Goal: Task Accomplishment & Management: Complete application form

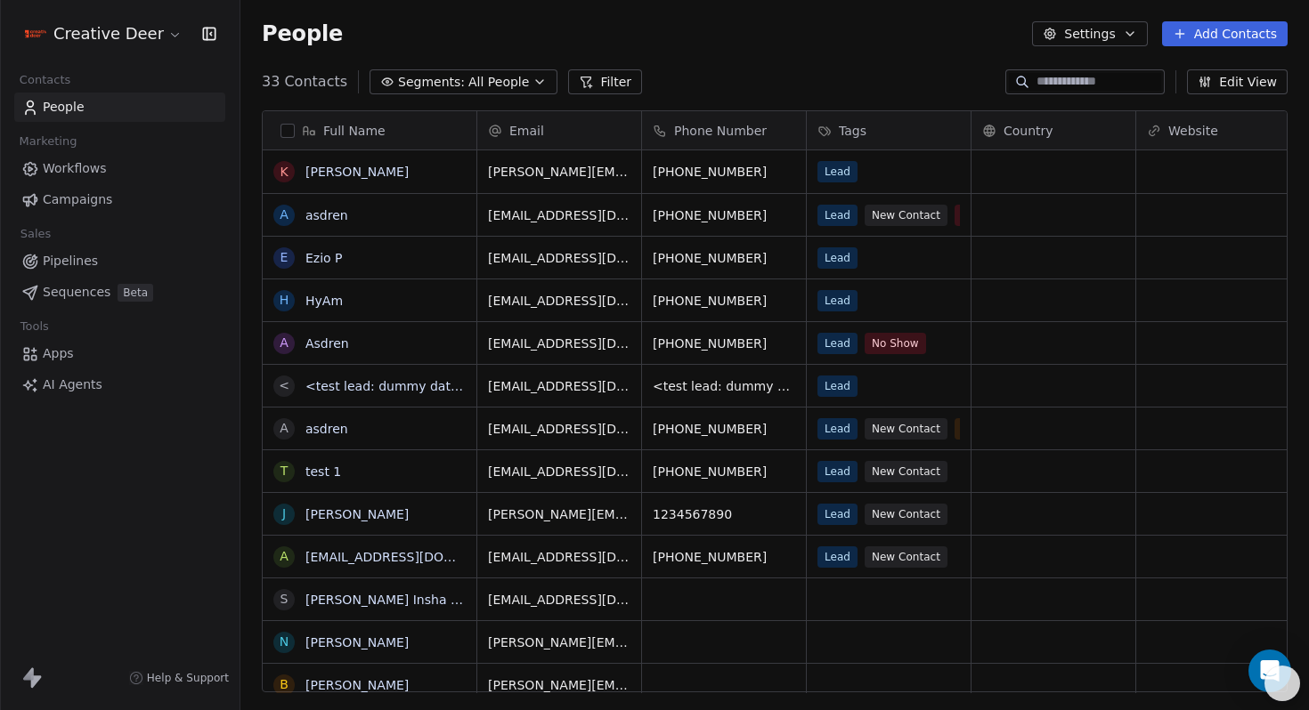
scroll to position [625, 1068]
click at [988, 223] on span "No Show" at bounding box center [985, 215] width 61 height 21
click at [985, 214] on span "No Show" at bounding box center [985, 215] width 61 height 21
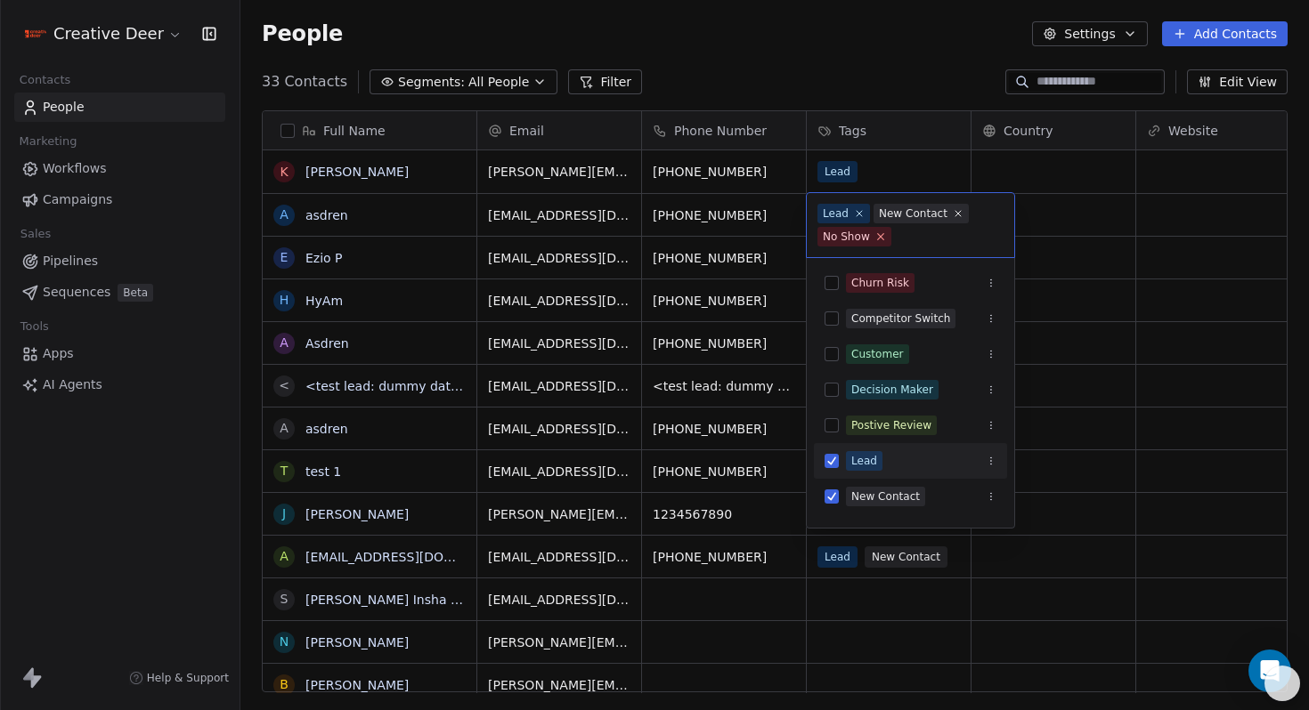
click at [881, 237] on icon at bounding box center [880, 237] width 12 height 12
click at [1043, 303] on html "Creative Deer Contacts People Marketing Workflows Campaigns Sales Pipelines Seq…" at bounding box center [654, 355] width 1309 height 710
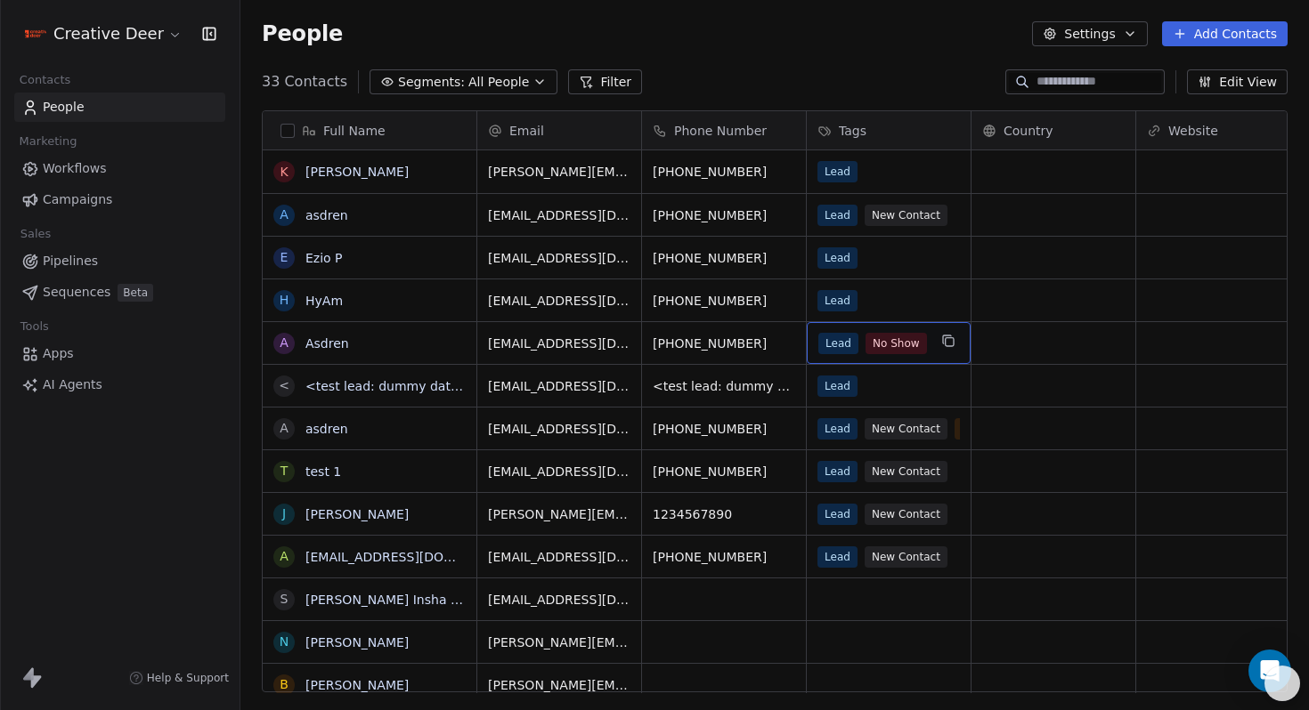
click at [909, 338] on span "No Show" at bounding box center [895, 343] width 61 height 21
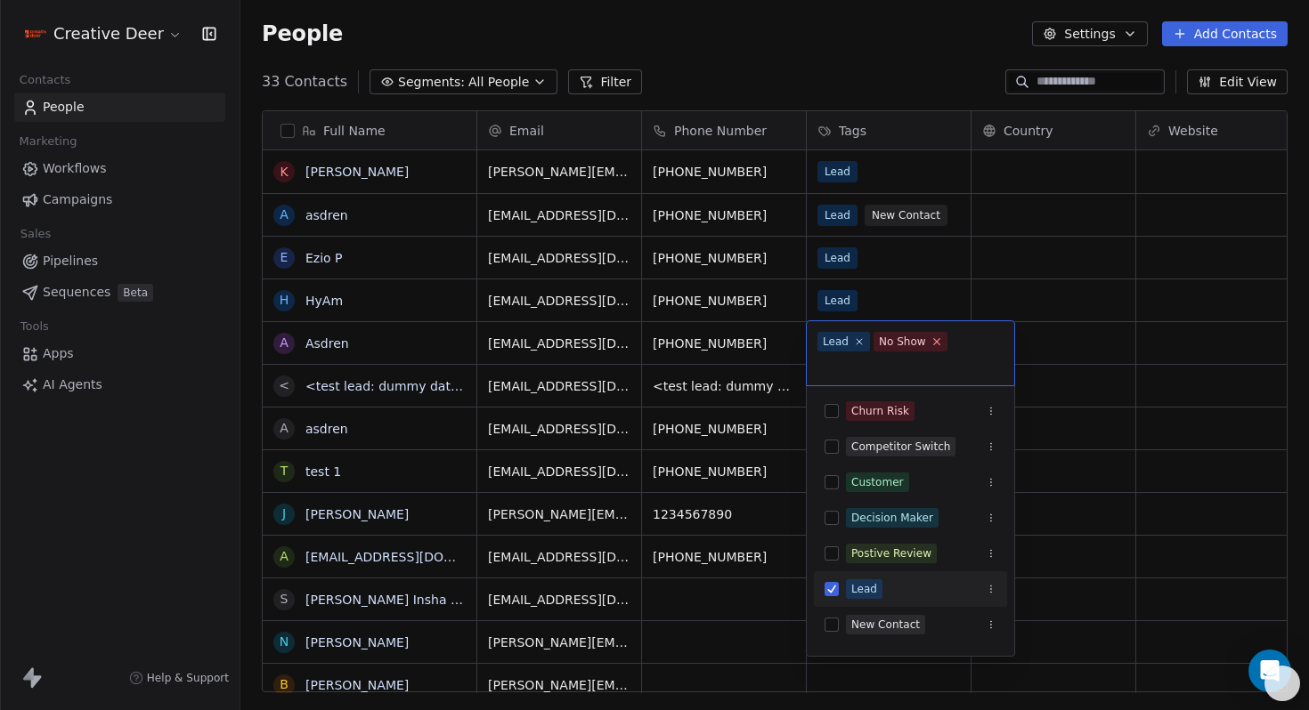
click at [930, 343] on icon at bounding box center [936, 342] width 12 height 12
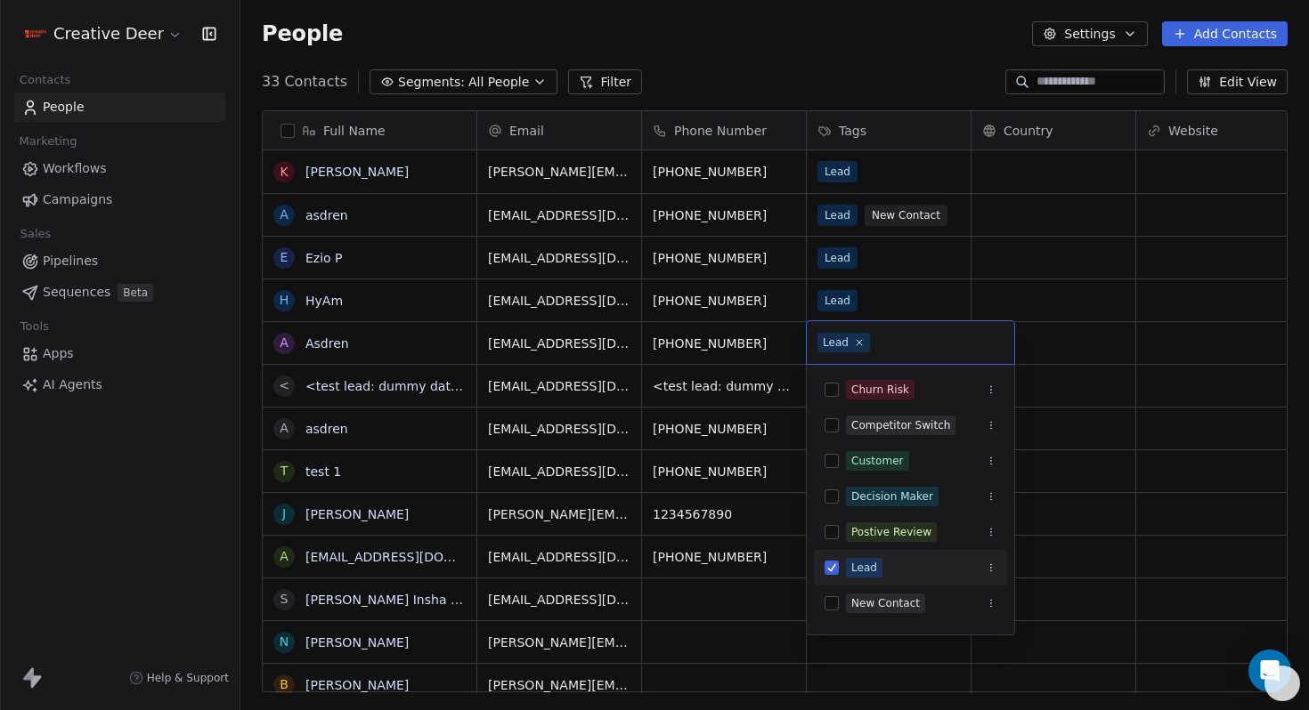
click at [927, 321] on div "Lead" at bounding box center [909, 342] width 207 height 43
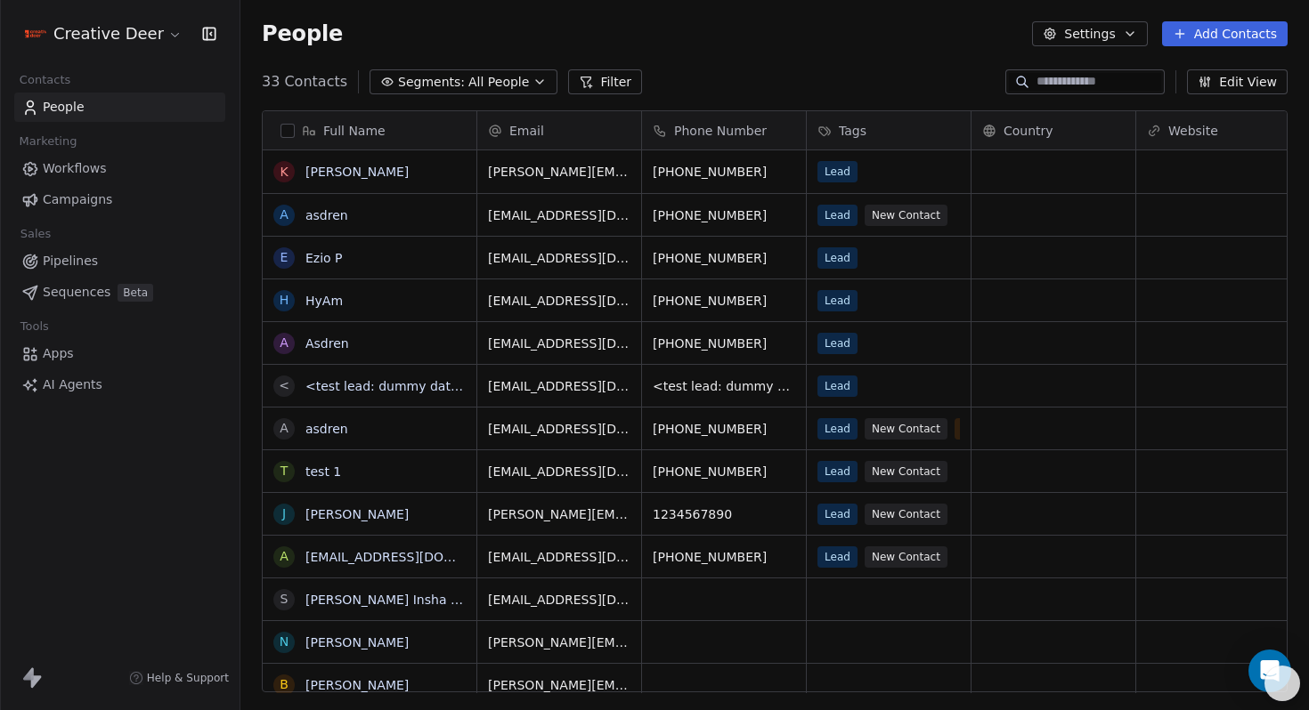
click at [72, 355] on html "Creative Deer Contacts People Marketing Workflows Campaigns Sales Pipelines Seq…" at bounding box center [654, 355] width 1309 height 710
click at [50, 347] on span "Apps" at bounding box center [58, 353] width 31 height 19
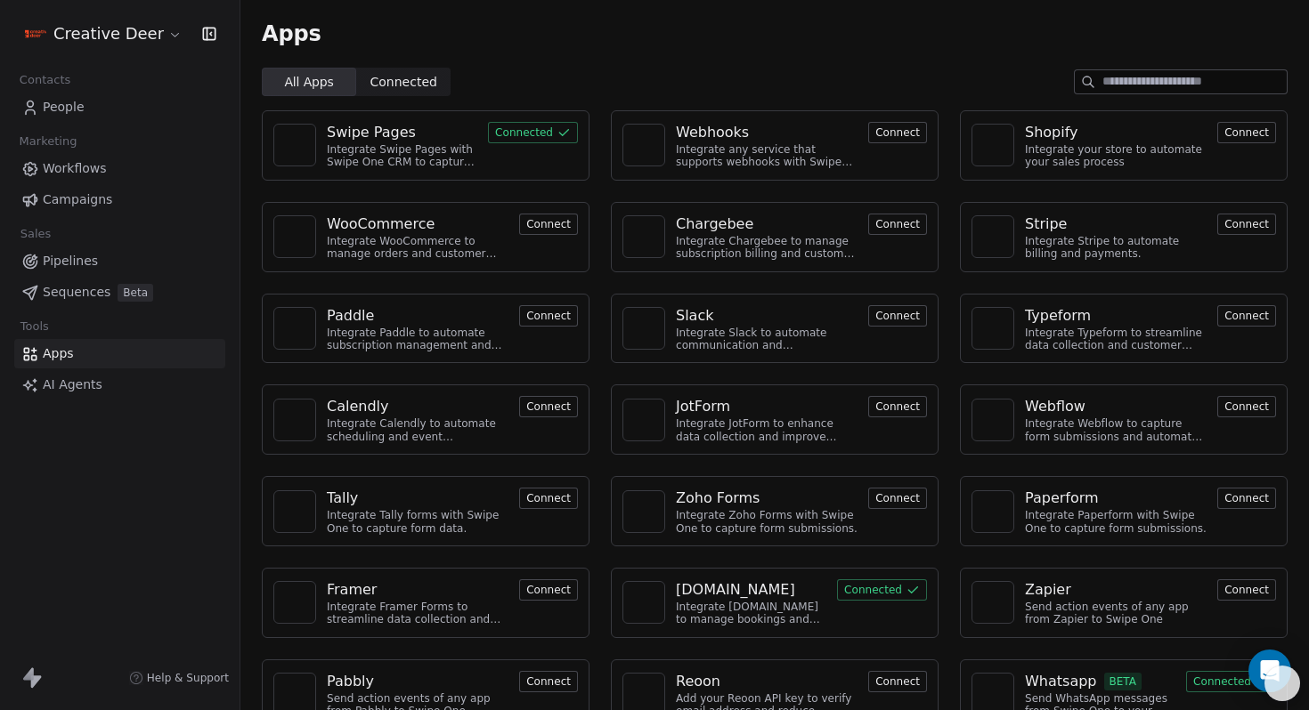
scroll to position [33, 0]
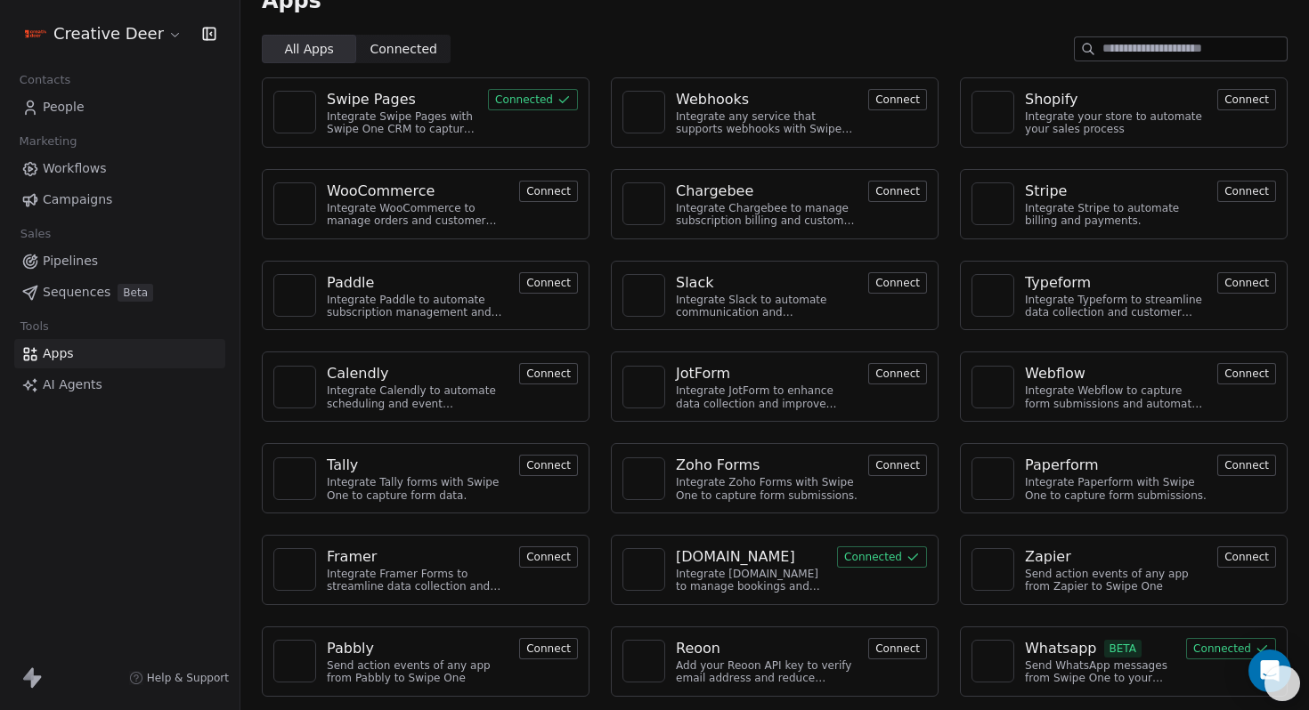
click at [1220, 651] on button "Connected" at bounding box center [1231, 648] width 90 height 21
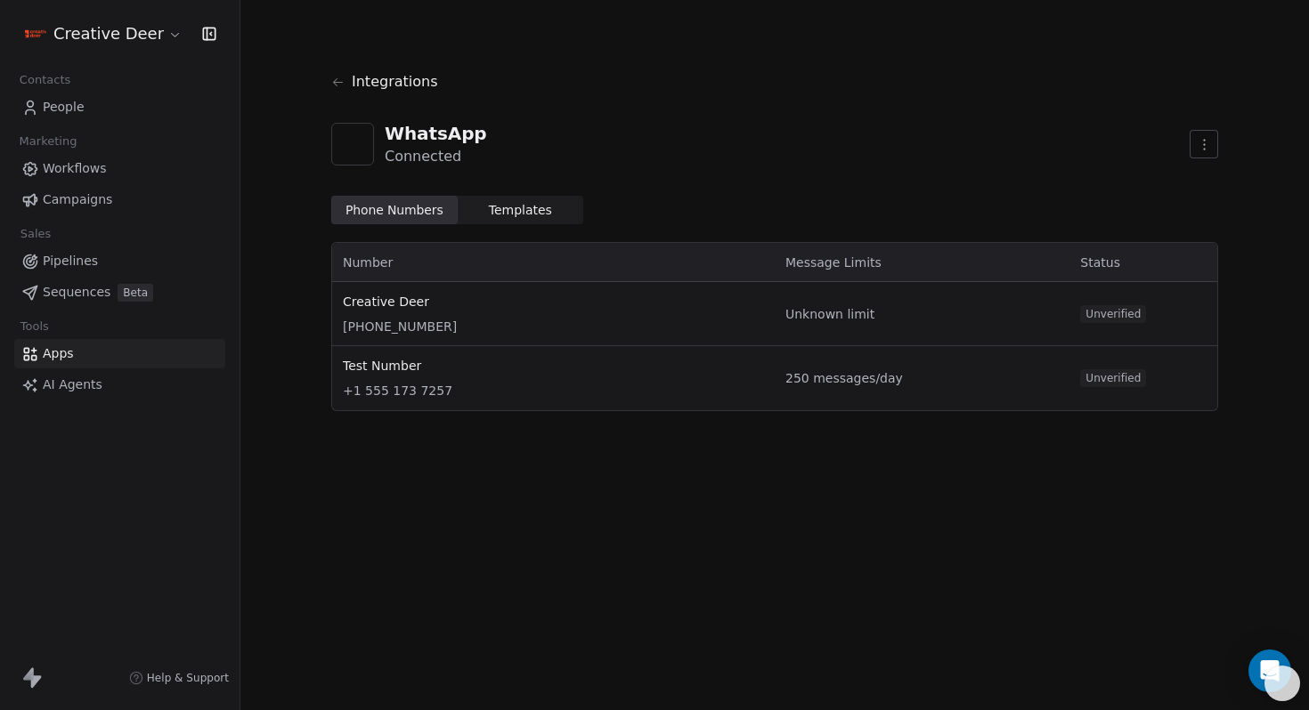
click at [835, 321] on span "Unknown limit" at bounding box center [921, 314] width 273 height 18
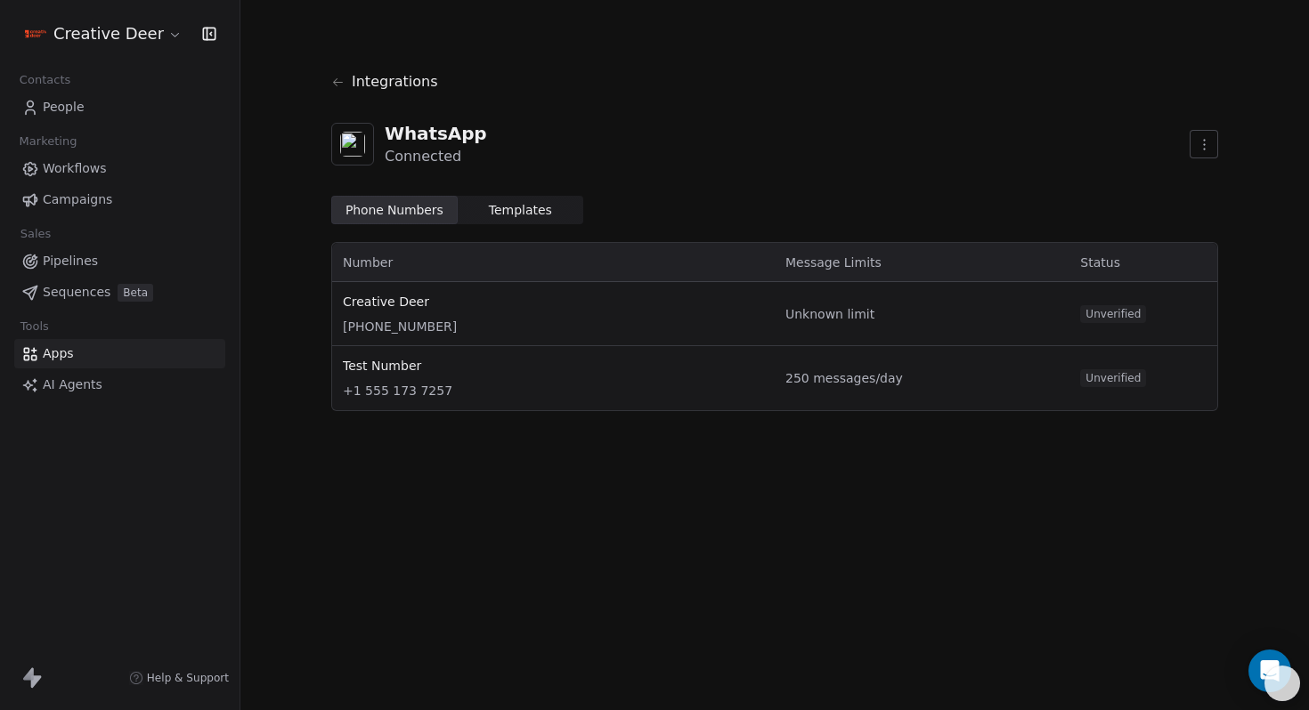
click at [1130, 321] on span "Unverified" at bounding box center [1113, 314] width 66 height 18
click at [1255, 651] on body "Creative Deer Contacts People Marketing Workflows Campaigns Sales Pipelines Seq…" at bounding box center [654, 355] width 1309 height 710
click at [1198, 152] on html "Creative Deer Contacts People Marketing Workflows Campaigns Sales Pipelines Seq…" at bounding box center [654, 355] width 1309 height 710
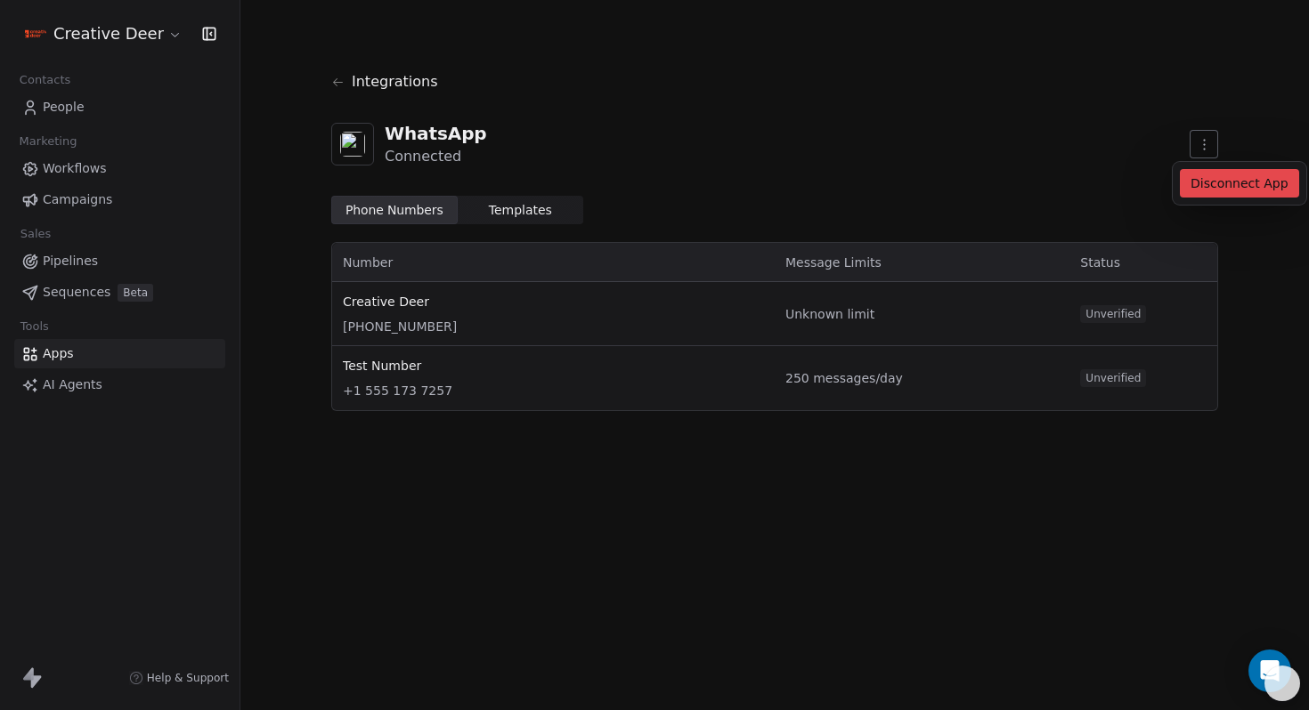
click at [920, 172] on html "Creative Deer Contacts People Marketing Workflows Campaigns Sales Pipelines Seq…" at bounding box center [654, 355] width 1309 height 710
click at [543, 209] on span "Templates Templates" at bounding box center [521, 210] width 126 height 28
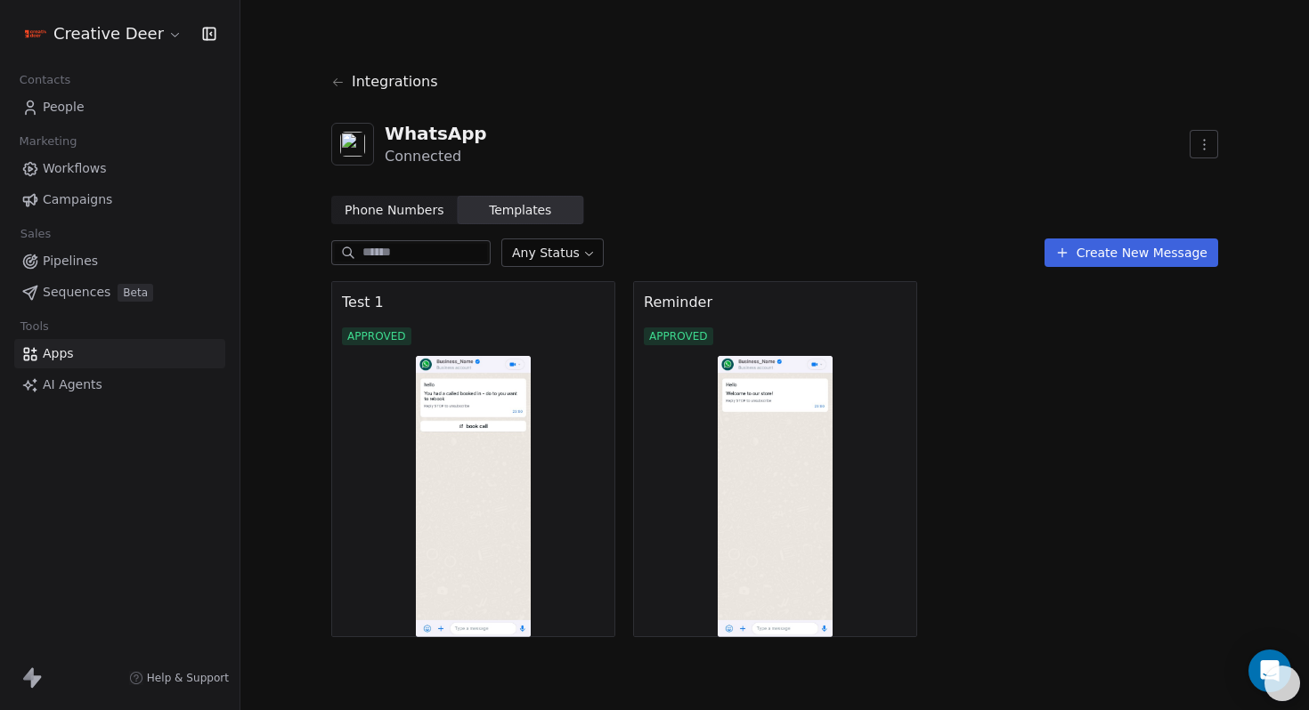
click at [102, 162] on span "Workflows" at bounding box center [75, 168] width 64 height 19
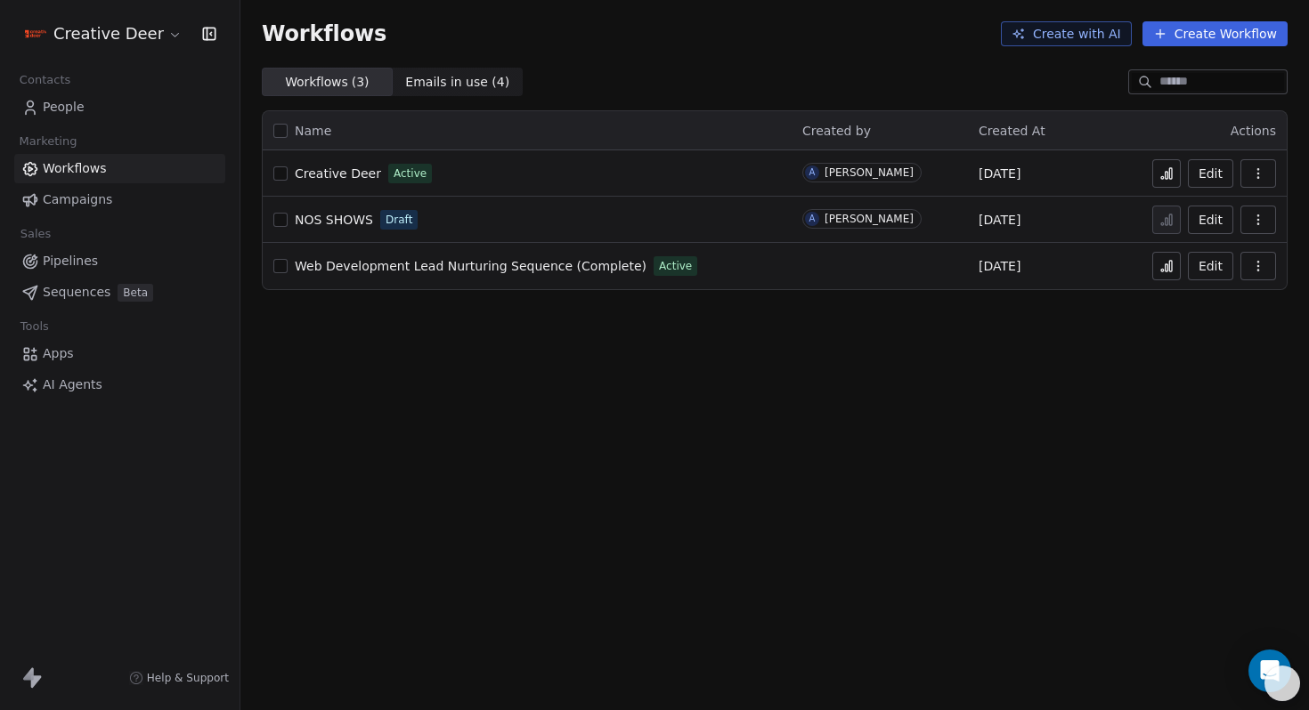
click at [1207, 181] on button "Edit" at bounding box center [1209, 173] width 45 height 28
click at [58, 109] on span "People" at bounding box center [64, 107] width 42 height 19
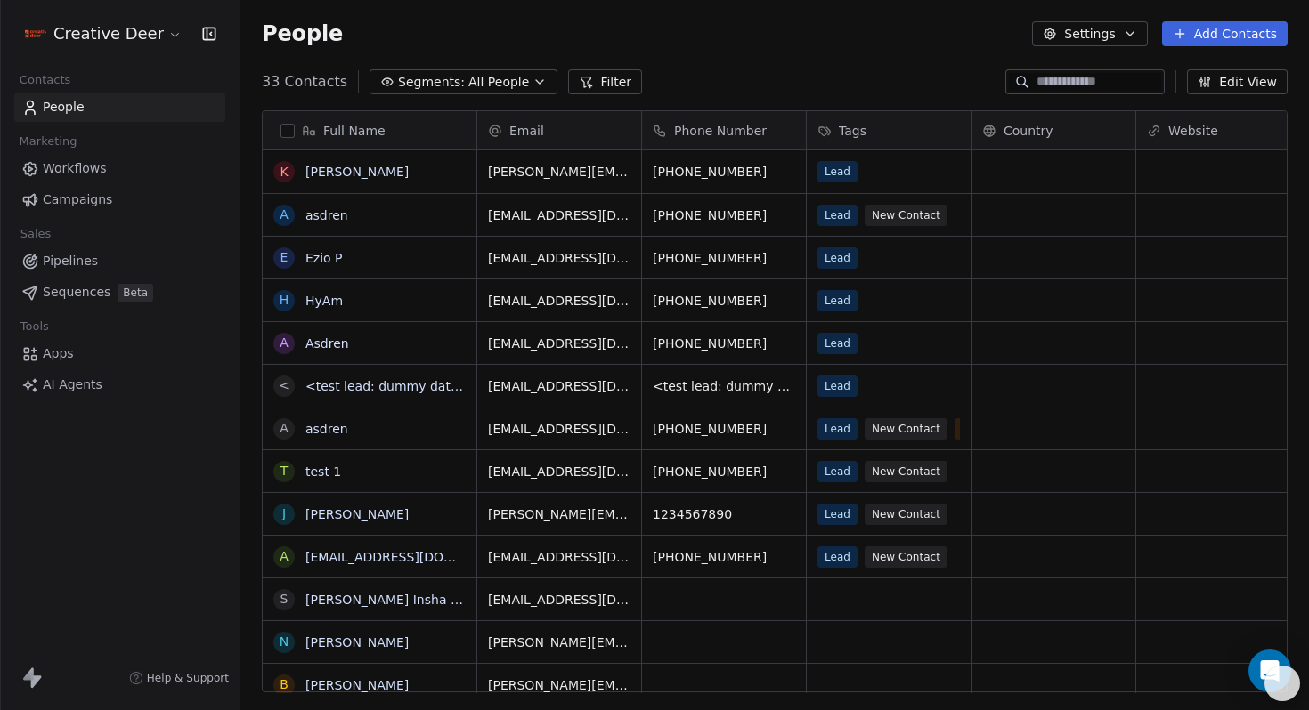
scroll to position [625, 1068]
click at [1236, 35] on button "Add Contacts" at bounding box center [1225, 33] width 126 height 25
click at [1260, 70] on span "Create new contact" at bounding box center [1230, 72] width 122 height 19
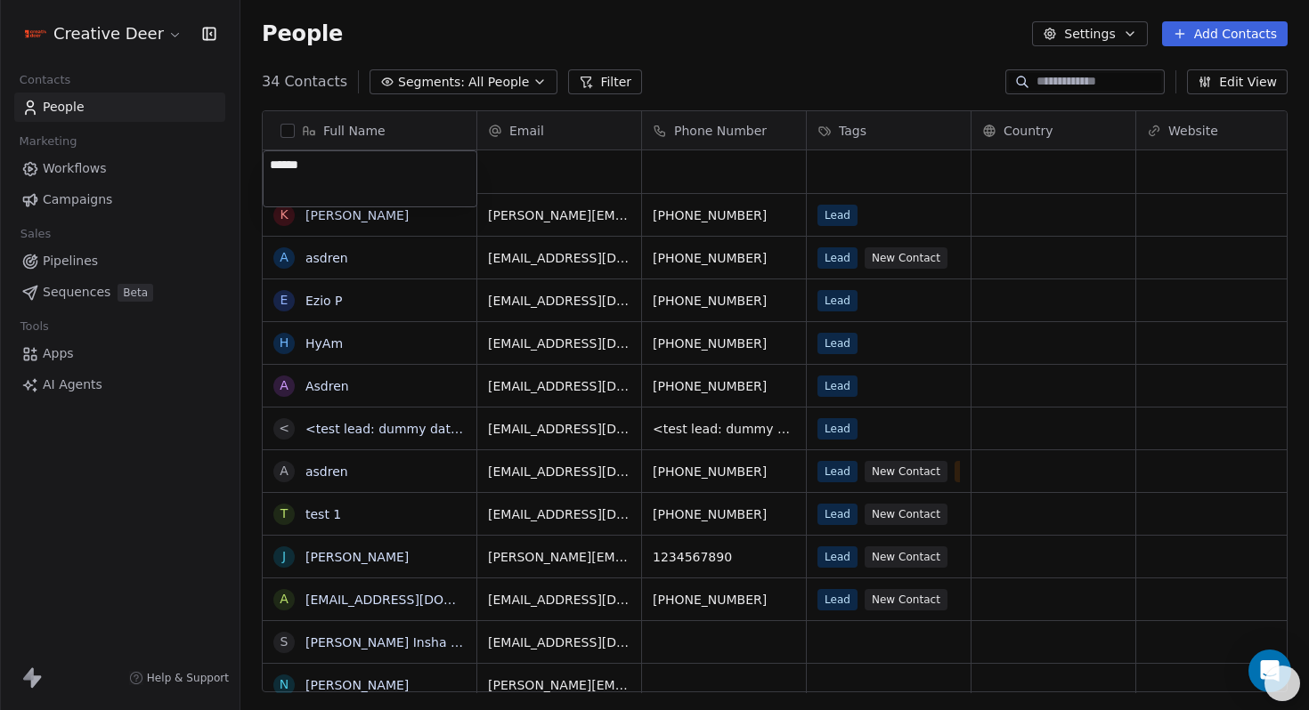
type textarea "*******"
click at [726, 185] on html "Creative Deer Contacts People Marketing Workflows Campaigns Sales Pipelines Seq…" at bounding box center [654, 355] width 1309 height 710
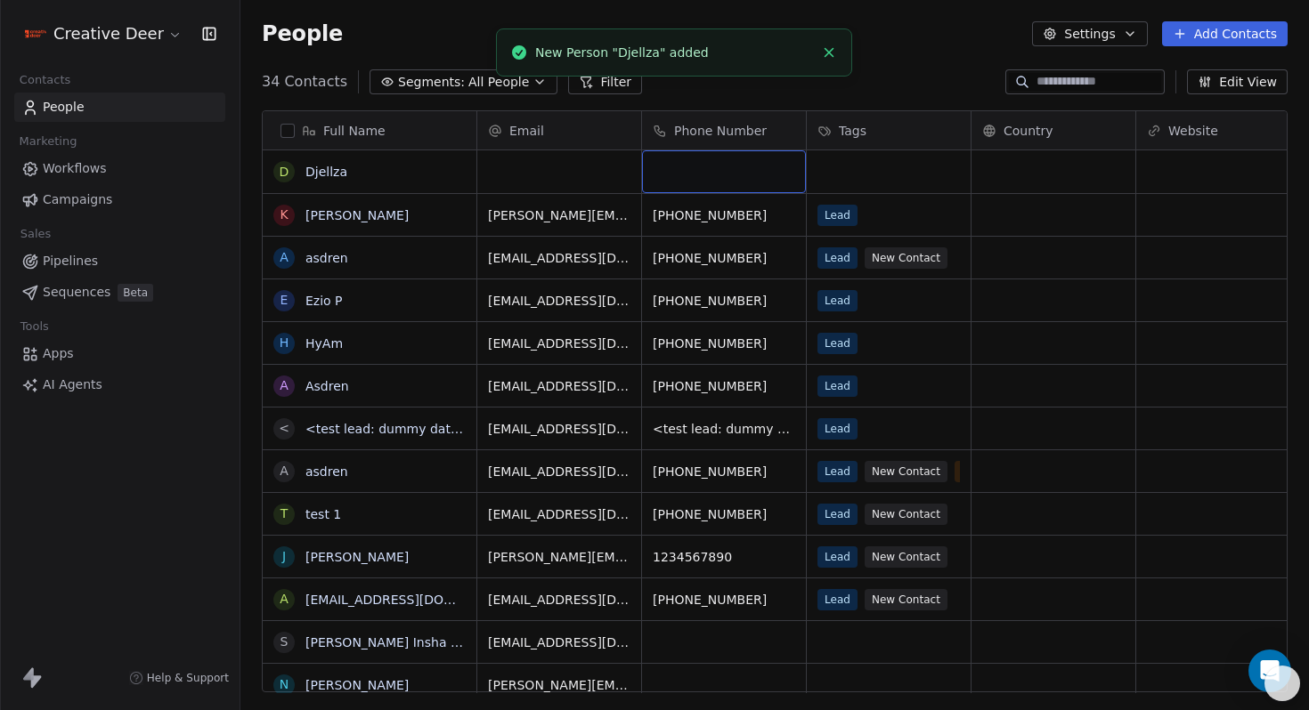
click at [724, 177] on div "grid" at bounding box center [724, 171] width 164 height 43
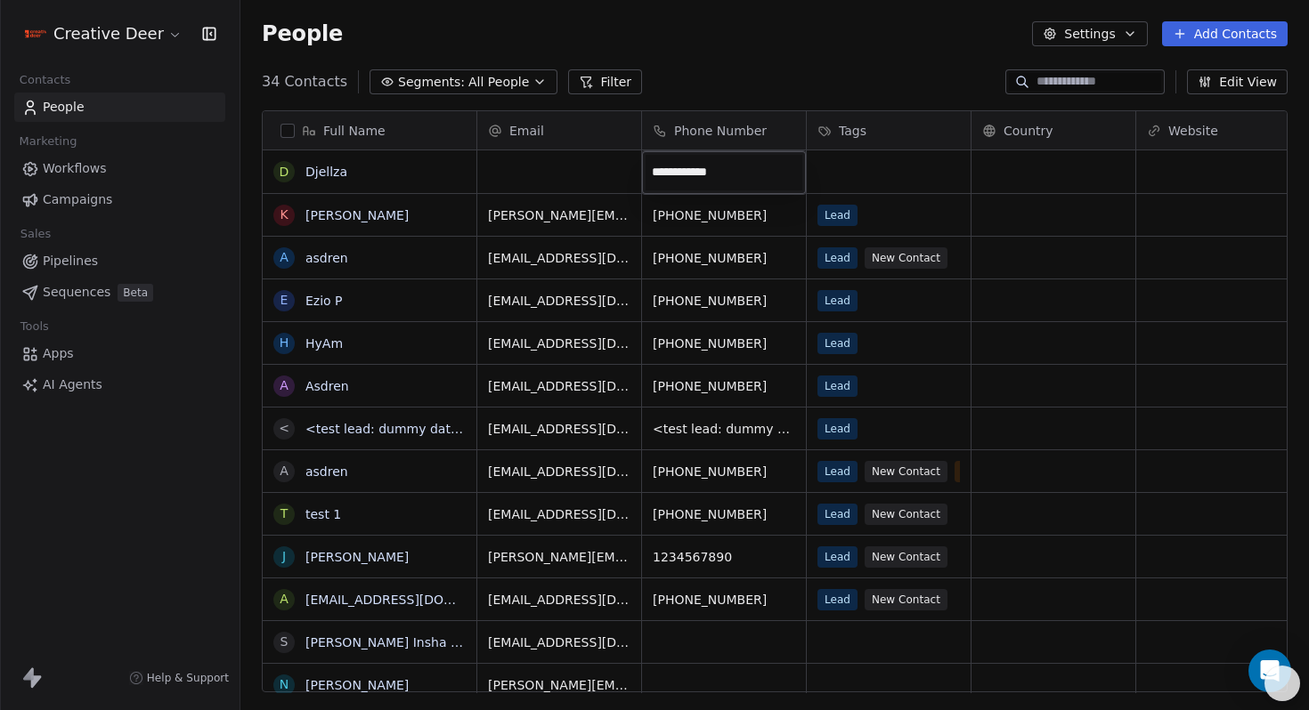
type input "**********"
click at [826, 182] on html "Creative Deer Contacts People Marketing Workflows Campaigns Sales Pipelines Seq…" at bounding box center [654, 355] width 1309 height 710
click at [870, 182] on div "Lead" at bounding box center [872, 171] width 109 height 21
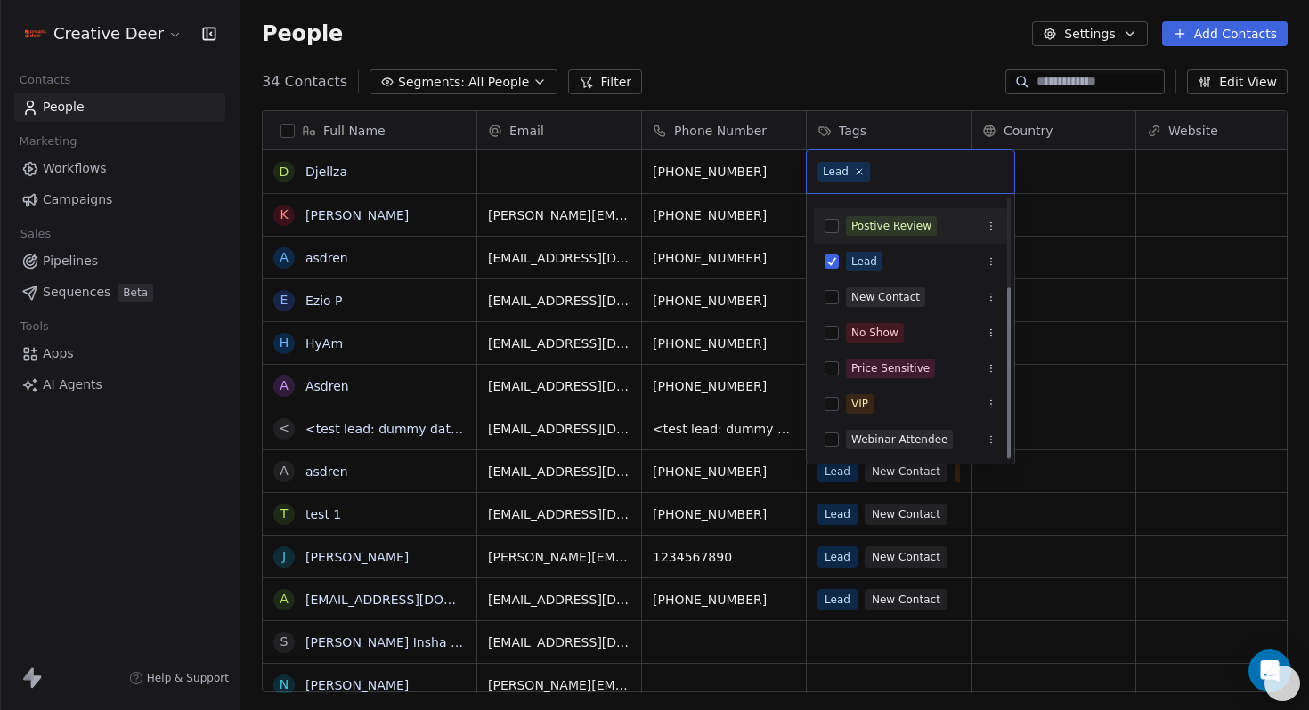
scroll to position [136, 0]
click at [882, 336] on div "No Show" at bounding box center [874, 332] width 47 height 16
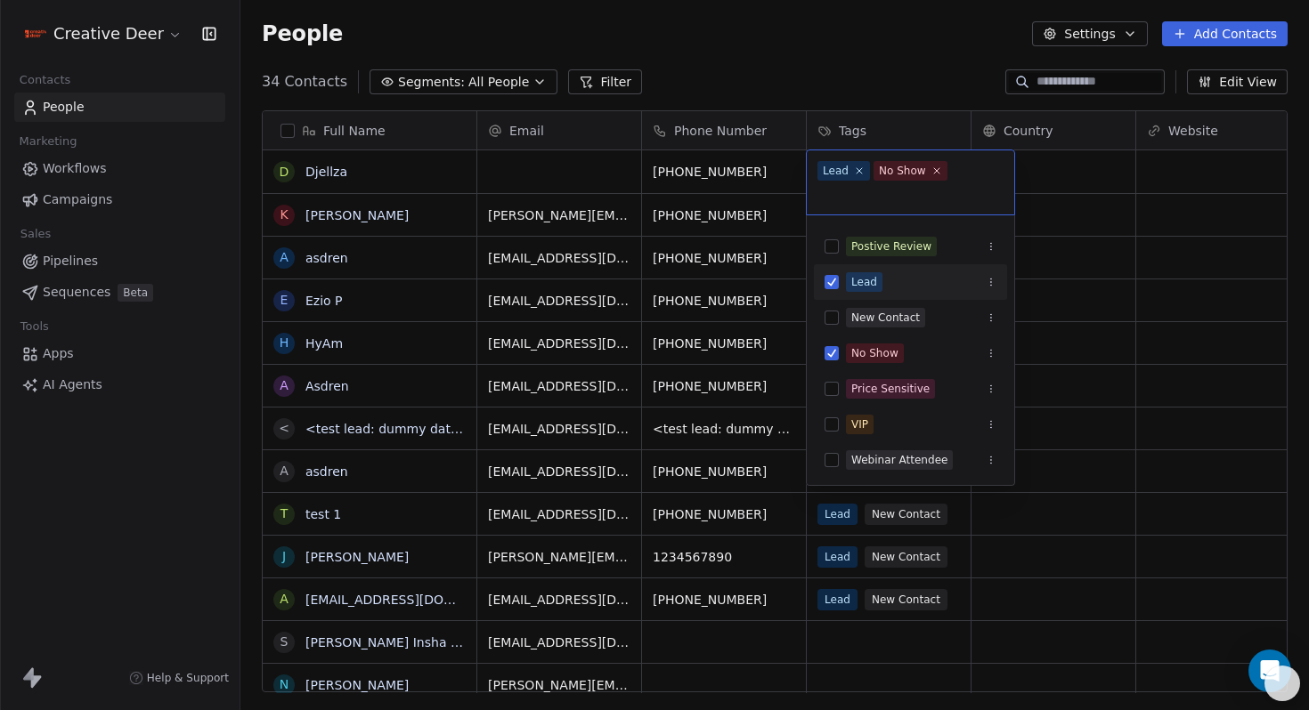
click at [867, 23] on html "Creative Deer Contacts People Marketing Workflows Campaigns Sales Pipelines Seq…" at bounding box center [654, 355] width 1309 height 710
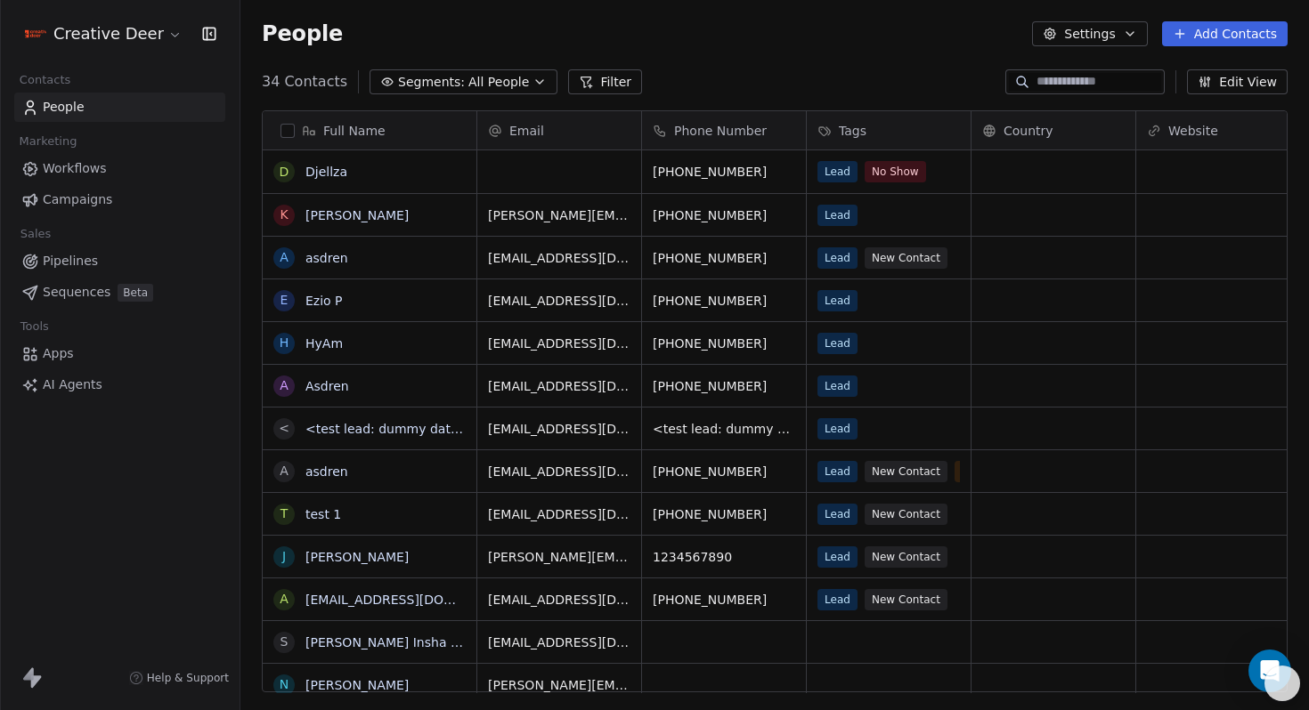
click at [88, 171] on span "Workflows" at bounding box center [75, 168] width 64 height 19
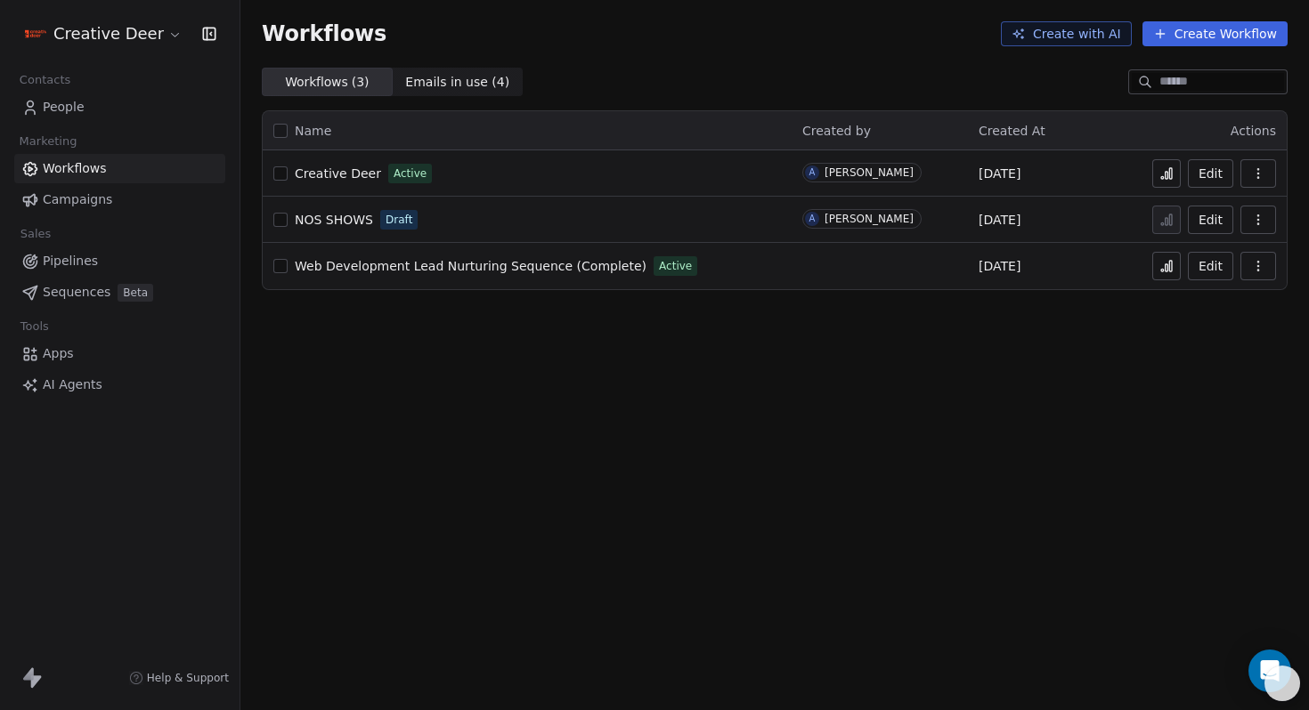
click at [308, 171] on span "Creative Deer" at bounding box center [338, 173] width 86 height 14
click at [1171, 175] on icon at bounding box center [1170, 173] width 3 height 11
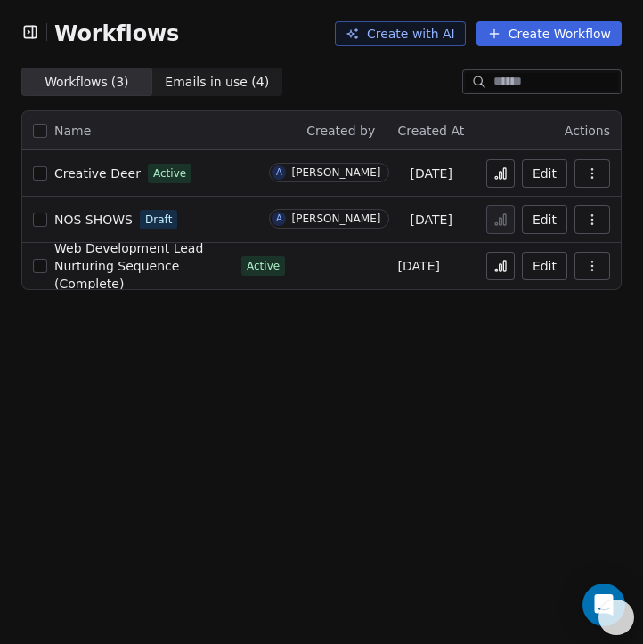
click at [102, 178] on span "Creative Deer" at bounding box center [97, 173] width 86 height 14
